Goal: Information Seeking & Learning: Learn about a topic

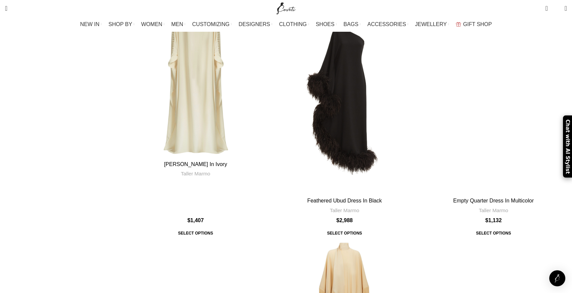
scroll to position [855, 0]
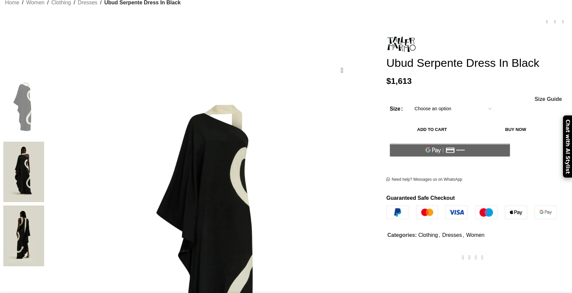
scroll to position [72, 0]
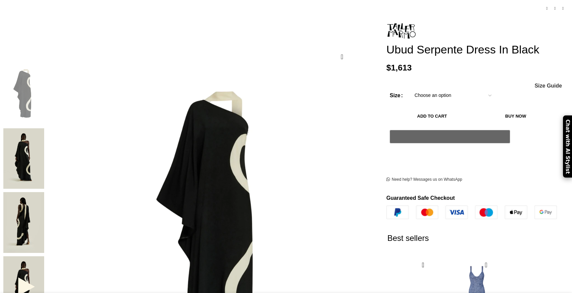
click at [44, 128] on img at bounding box center [23, 158] width 41 height 61
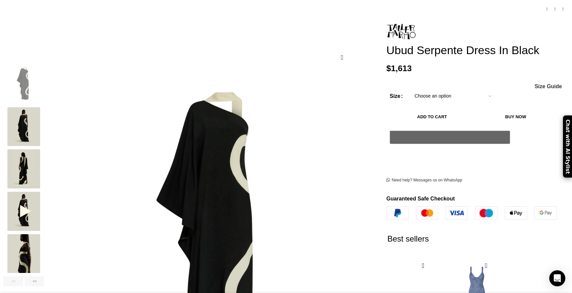
click at [44, 108] on img "2 / 6" at bounding box center [23, 126] width 41 height 39
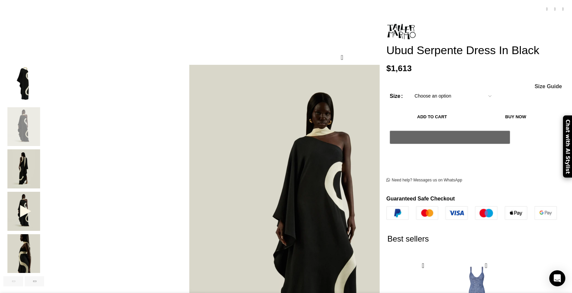
click at [44, 152] on img "3 / 6" at bounding box center [23, 169] width 41 height 39
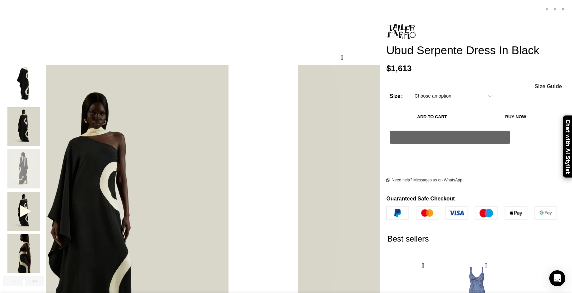
click at [44, 193] on img "4 / 6" at bounding box center [23, 211] width 41 height 39
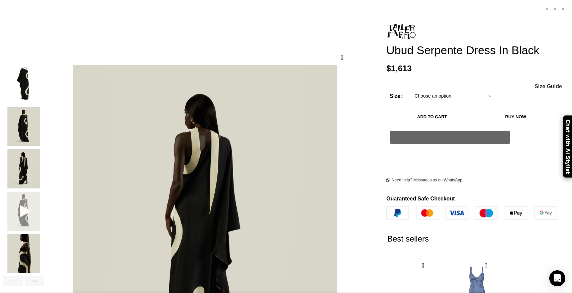
scroll to position [0, 70]
click at [44, 234] on img "5 / 6" at bounding box center [23, 253] width 41 height 39
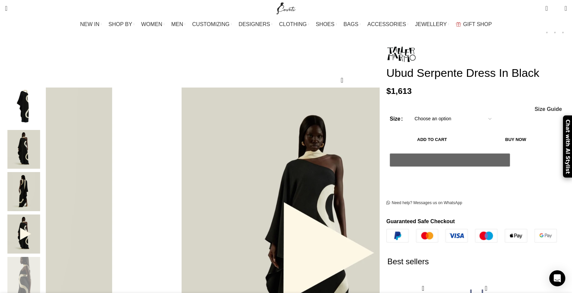
scroll to position [65, 0]
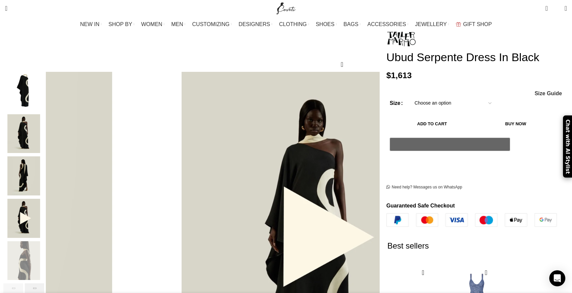
click at [44, 284] on div "Next slide" at bounding box center [35, 289] width 20 height 10
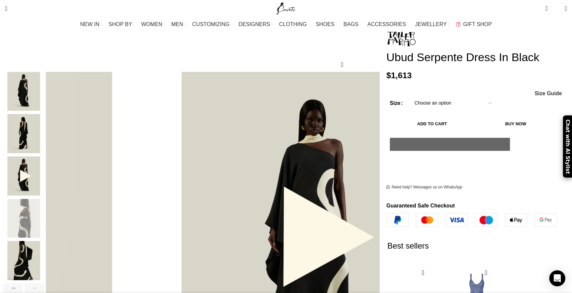
scroll to position [0, 141]
click at [44, 246] on img "6 / 6" at bounding box center [23, 260] width 41 height 39
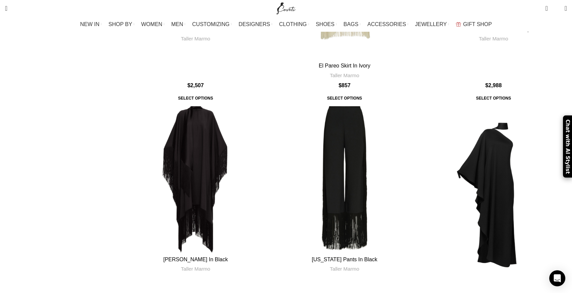
scroll to position [2300, 0]
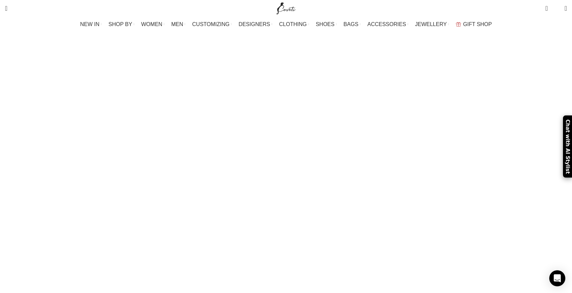
scroll to position [218, 0]
